Goal: Information Seeking & Learning: Learn about a topic

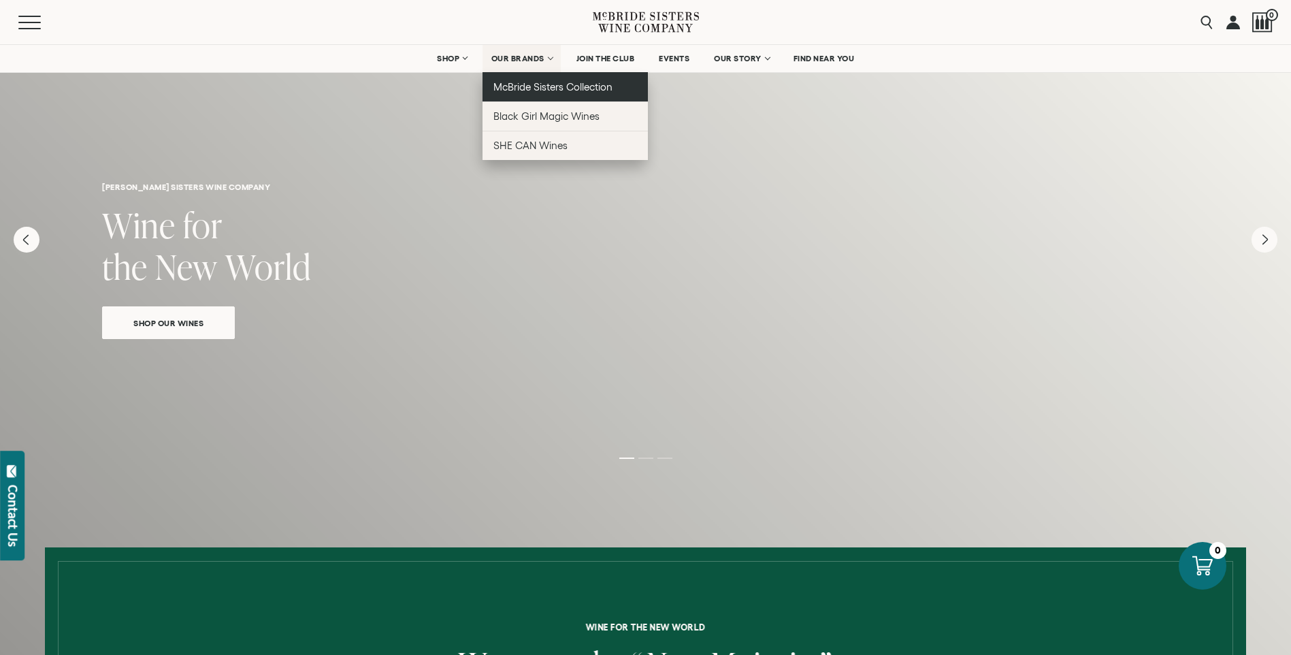
click at [549, 84] on span "McBride Sisters Collection" at bounding box center [554, 87] width 120 height 12
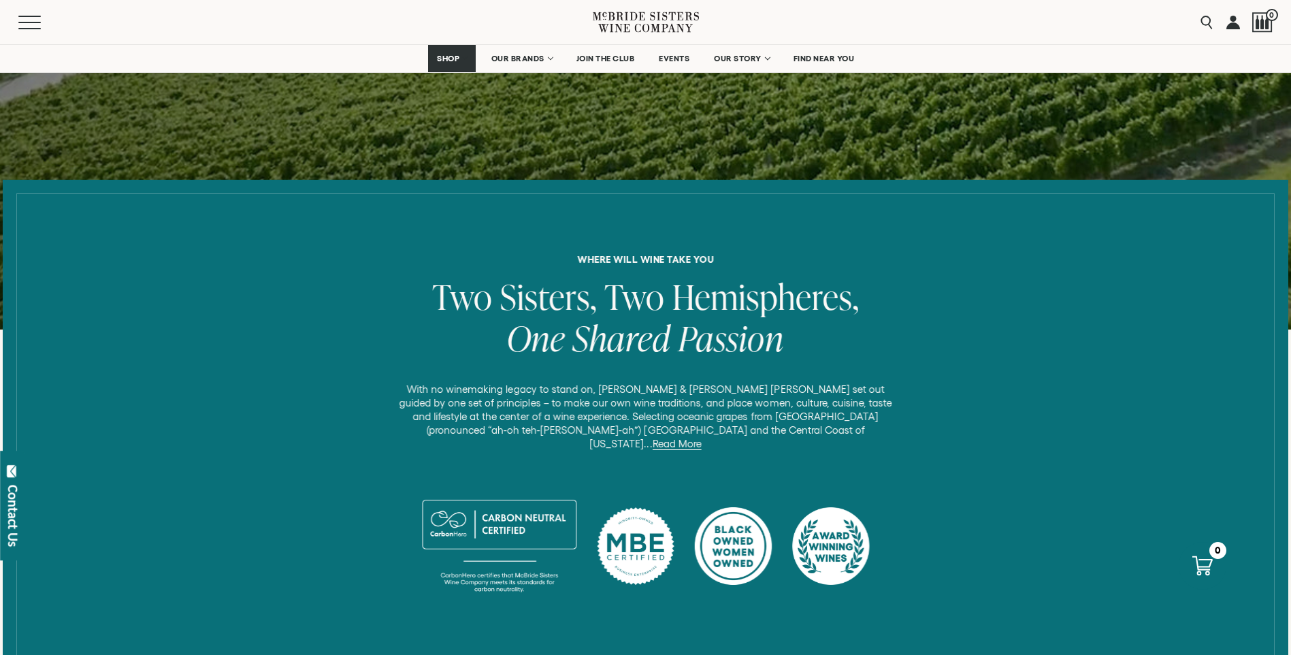
scroll to position [408, 0]
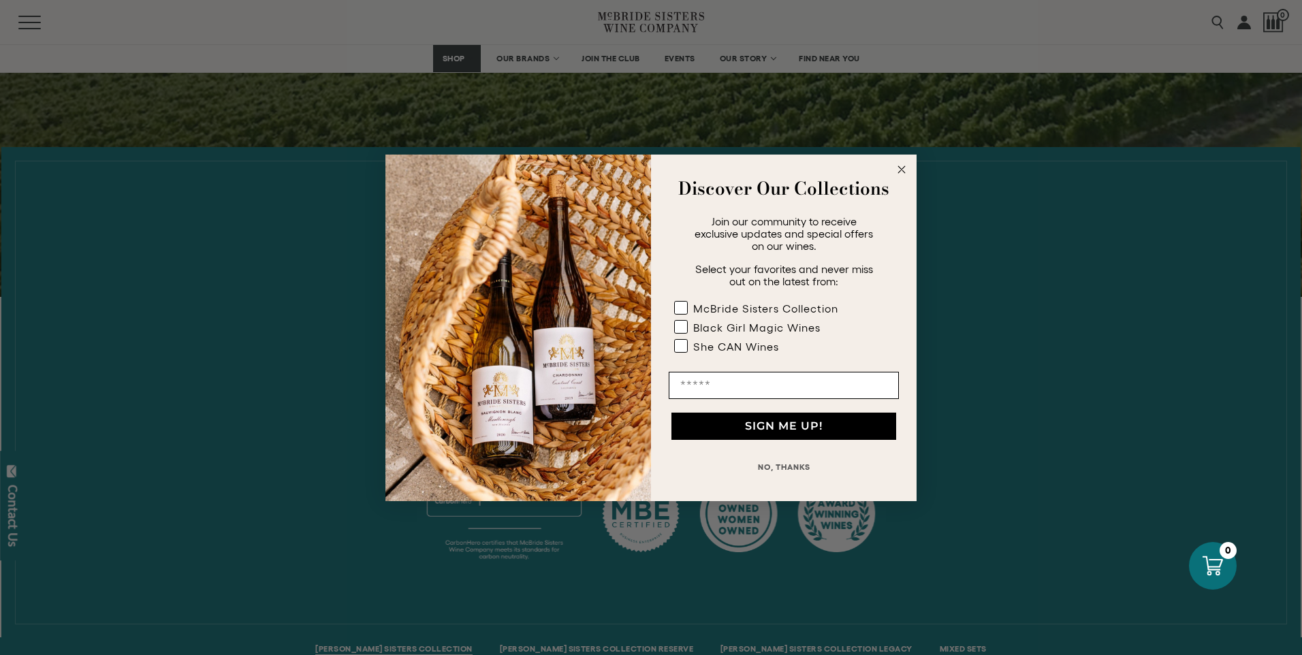
click at [897, 172] on circle "Close dialog" at bounding box center [902, 169] width 16 height 16
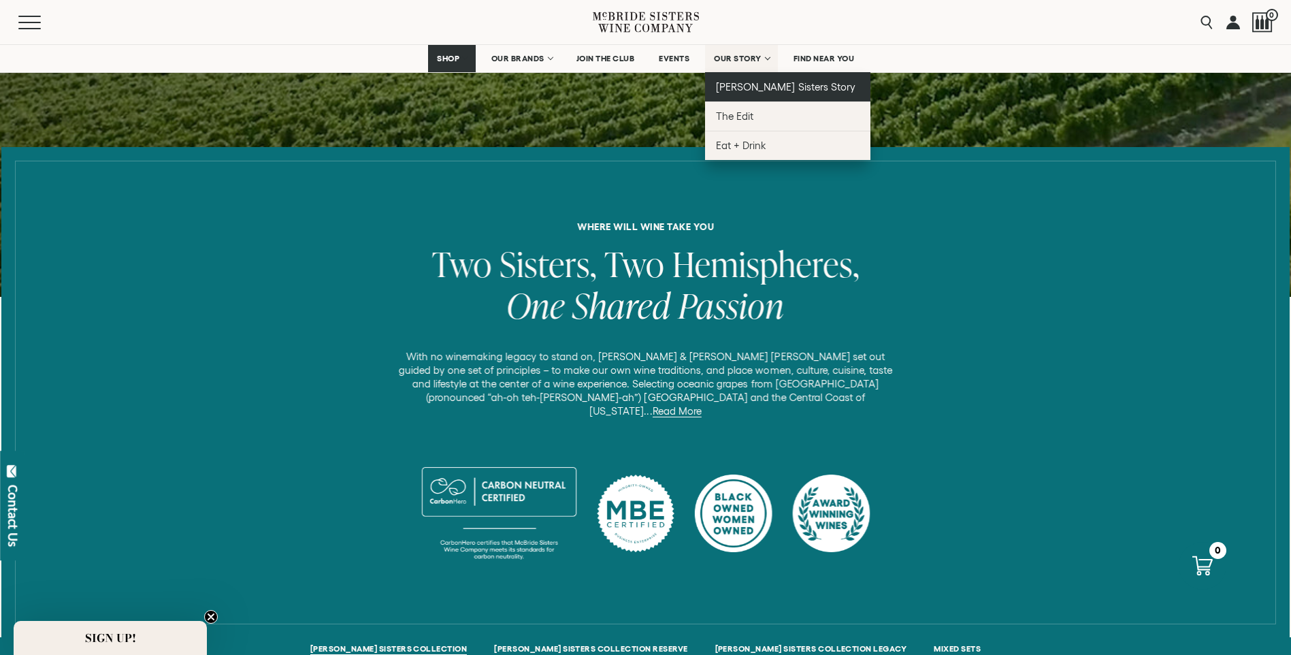
click at [765, 84] on span "[PERSON_NAME] Sisters Story" at bounding box center [786, 87] width 140 height 12
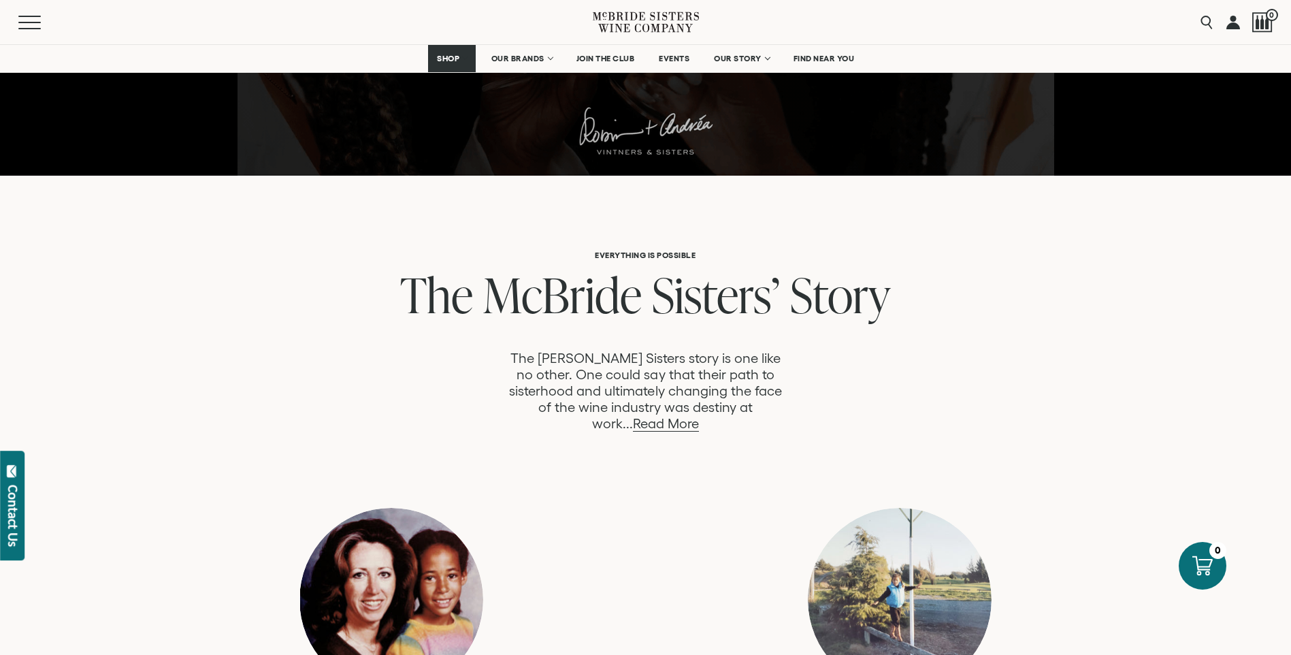
scroll to position [545, 0]
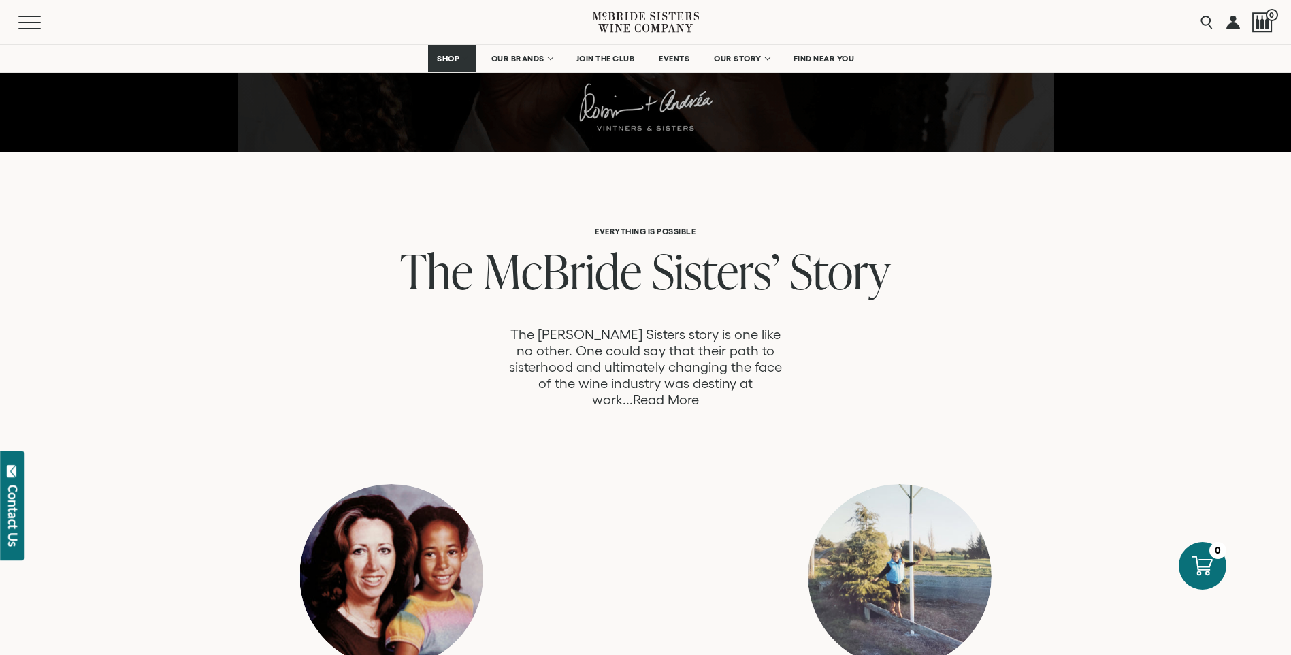
click at [699, 392] on link "Read More" at bounding box center [666, 400] width 66 height 16
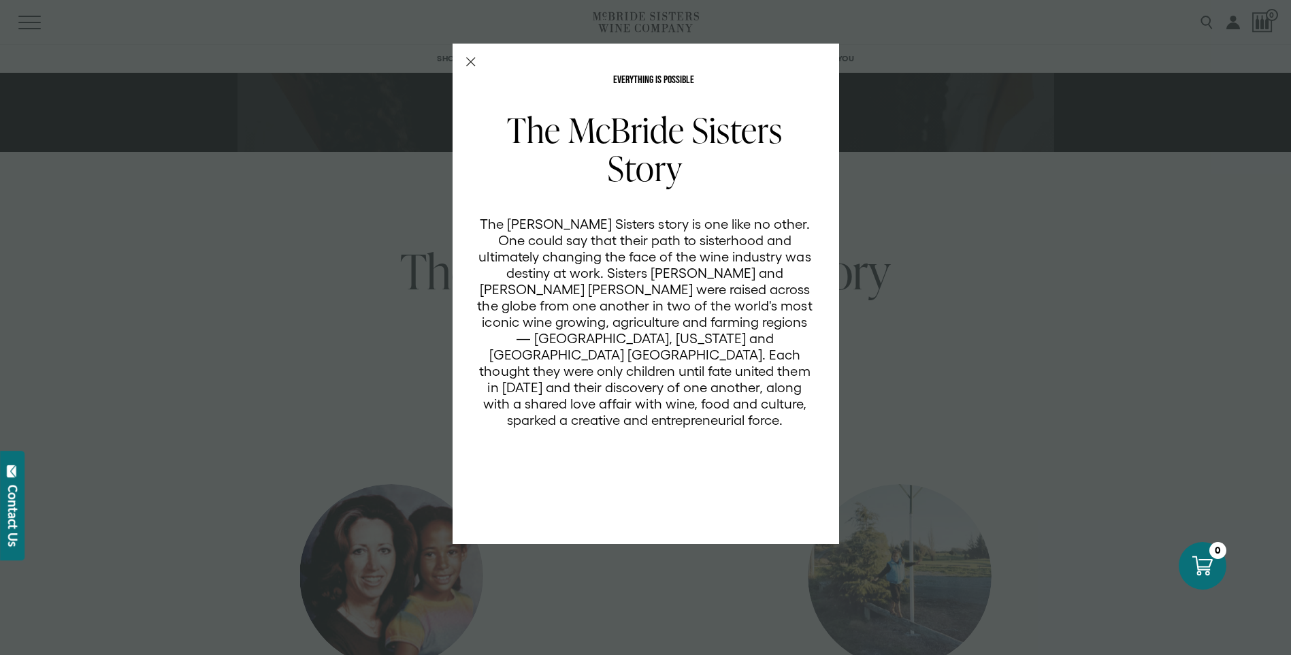
click at [470, 65] on icon "Close Modal" at bounding box center [471, 62] width 10 height 10
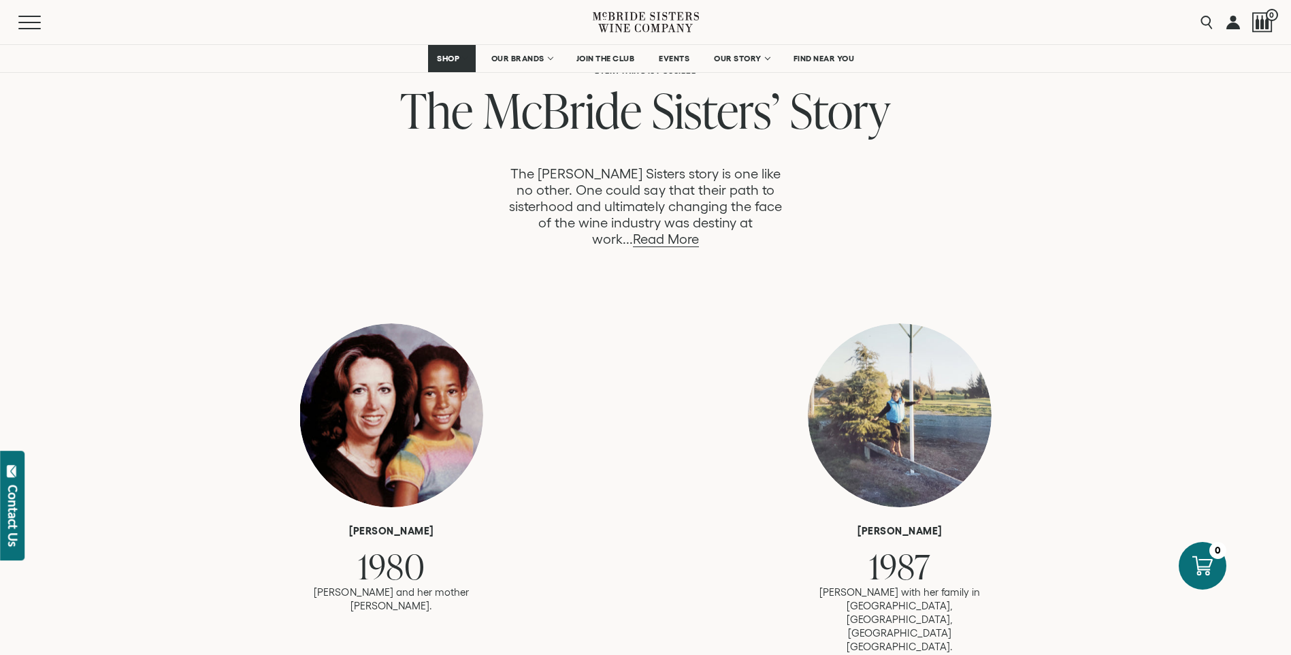
scroll to position [681, 0]
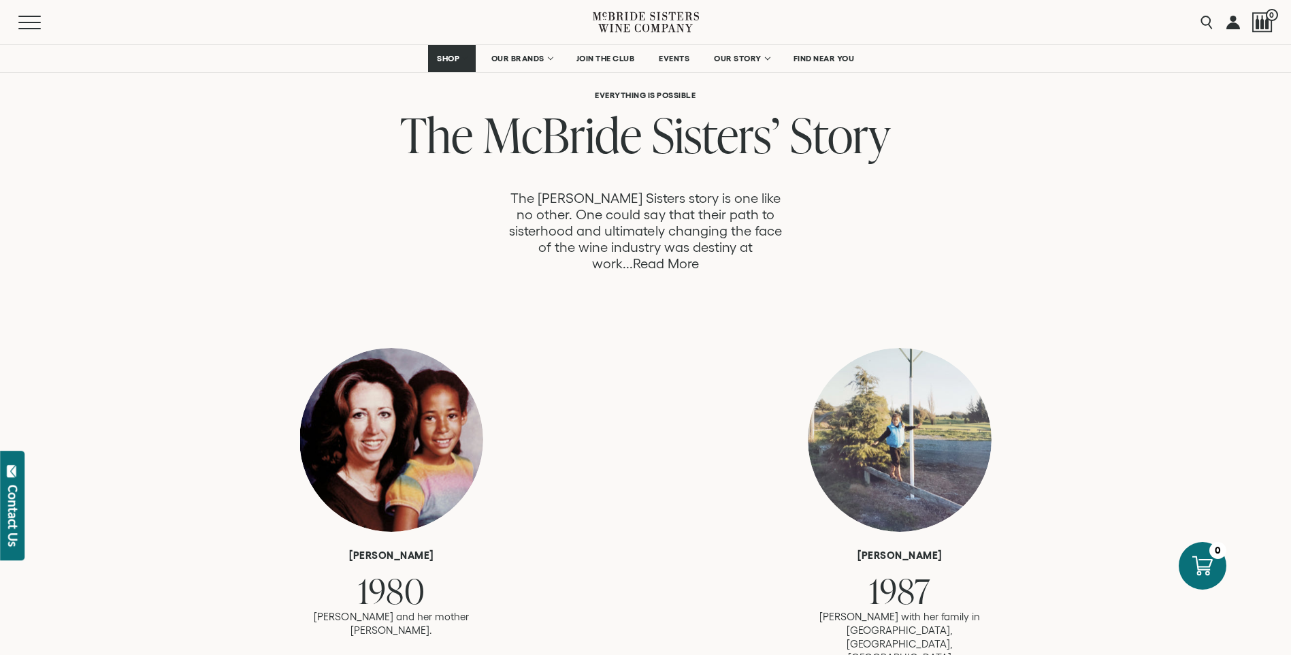
click at [699, 256] on link "Read More" at bounding box center [666, 264] width 66 height 16
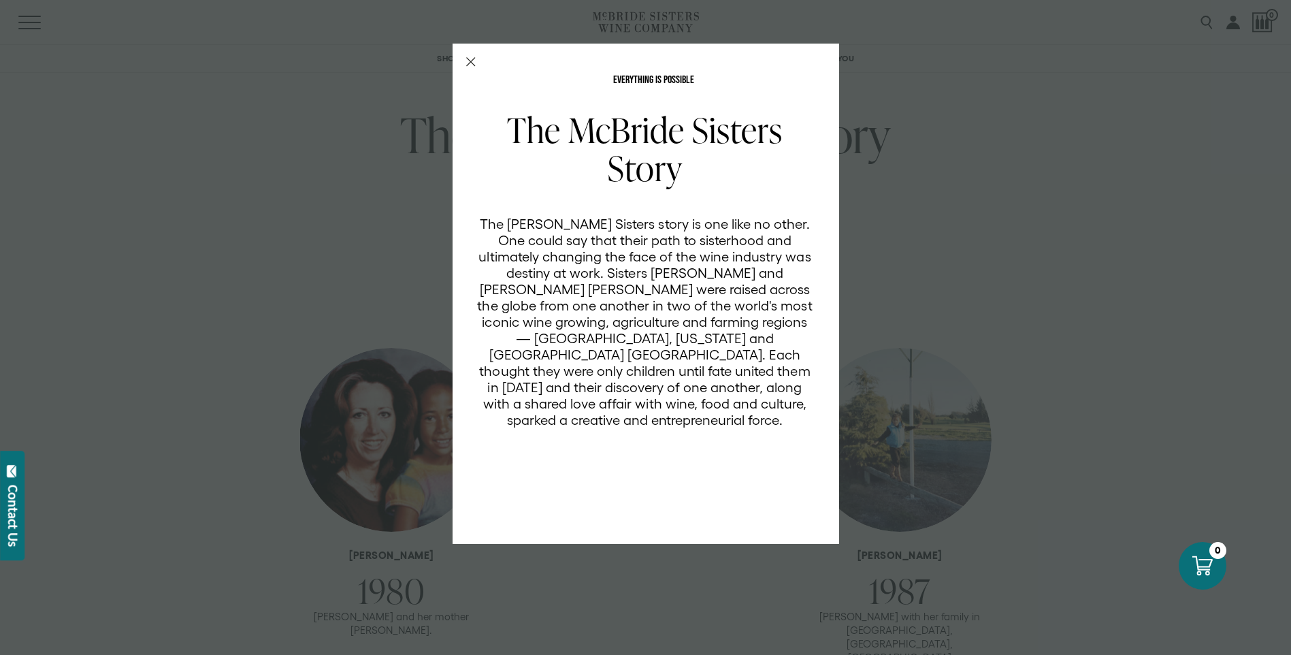
click at [475, 65] on icon "Close Modal" at bounding box center [471, 62] width 10 height 10
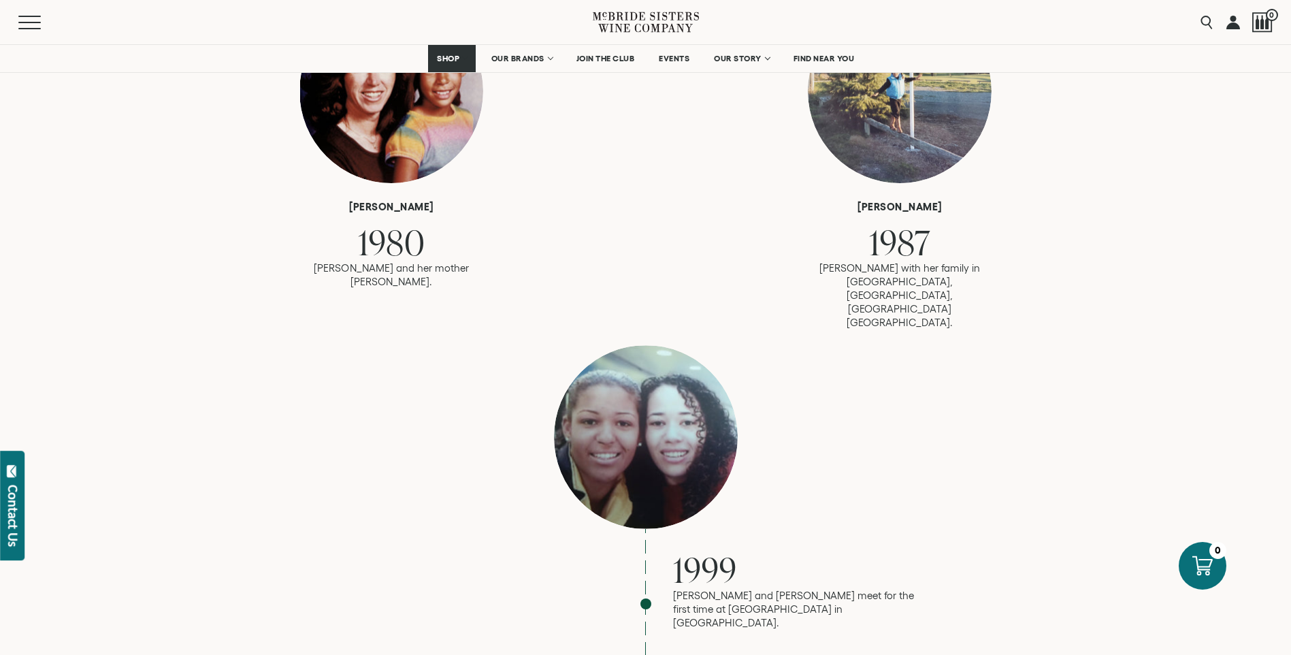
scroll to position [1021, 0]
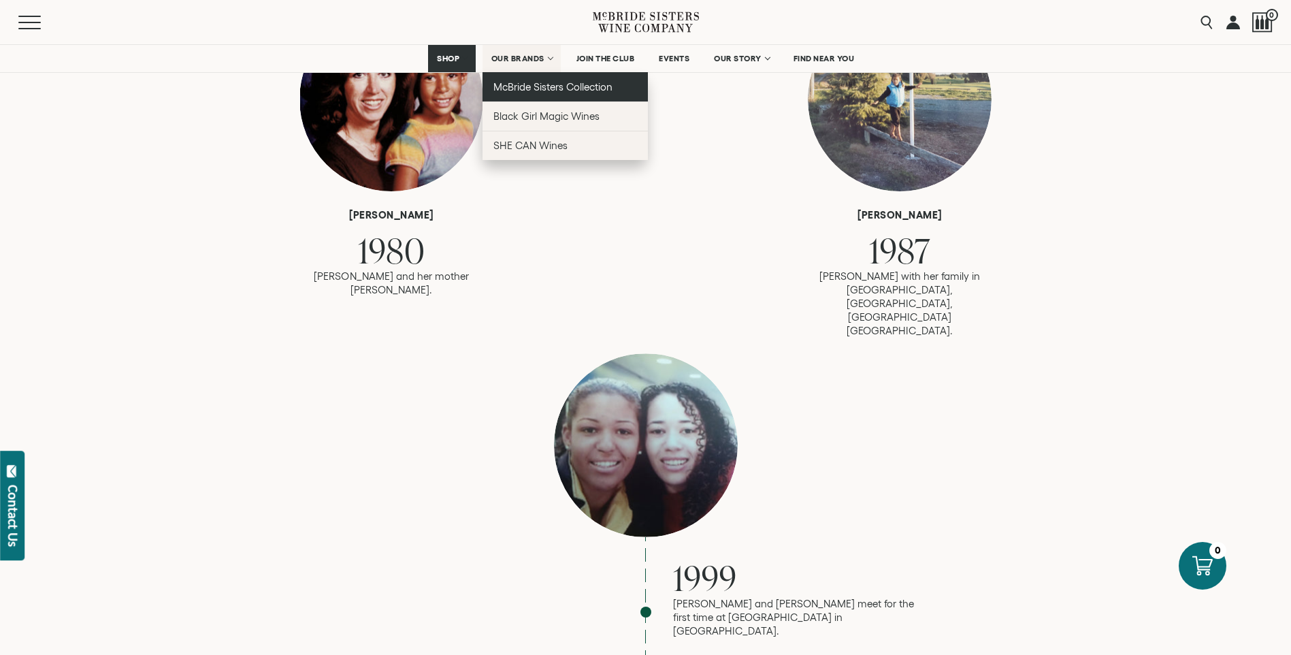
click at [542, 82] on span "McBride Sisters Collection" at bounding box center [554, 87] width 120 height 12
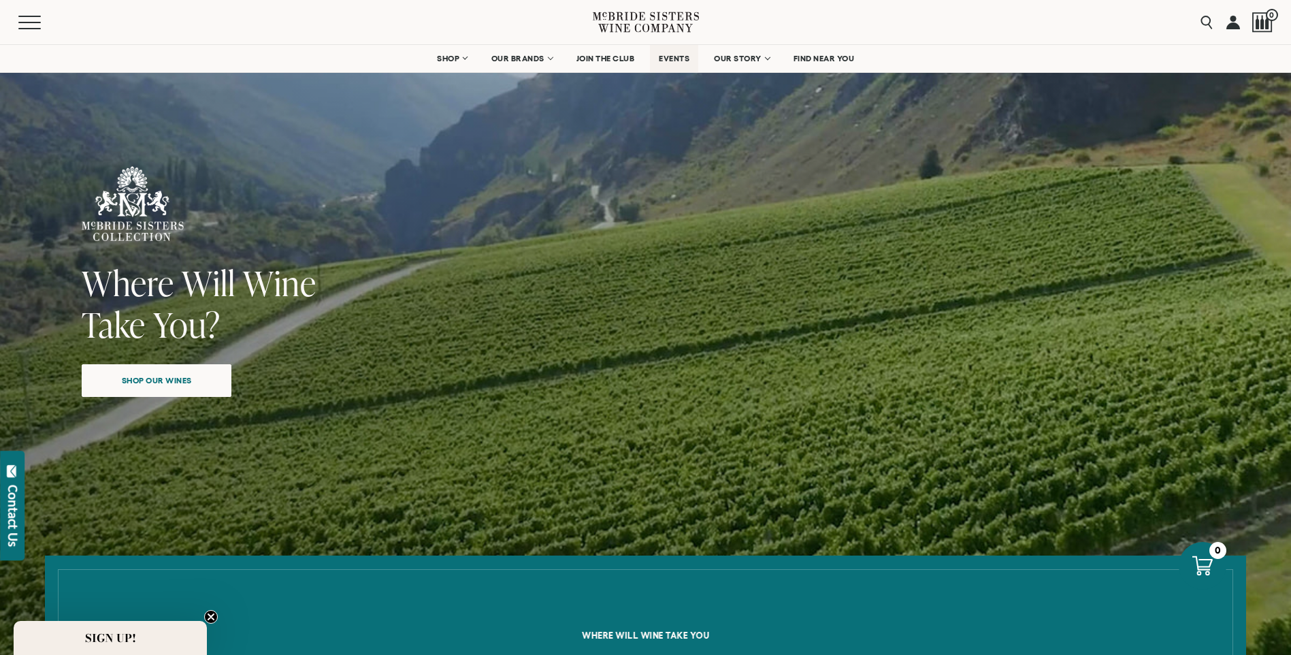
click at [676, 57] on span "EVENTS" at bounding box center [674, 59] width 31 height 10
